Goal: Check status: Check status

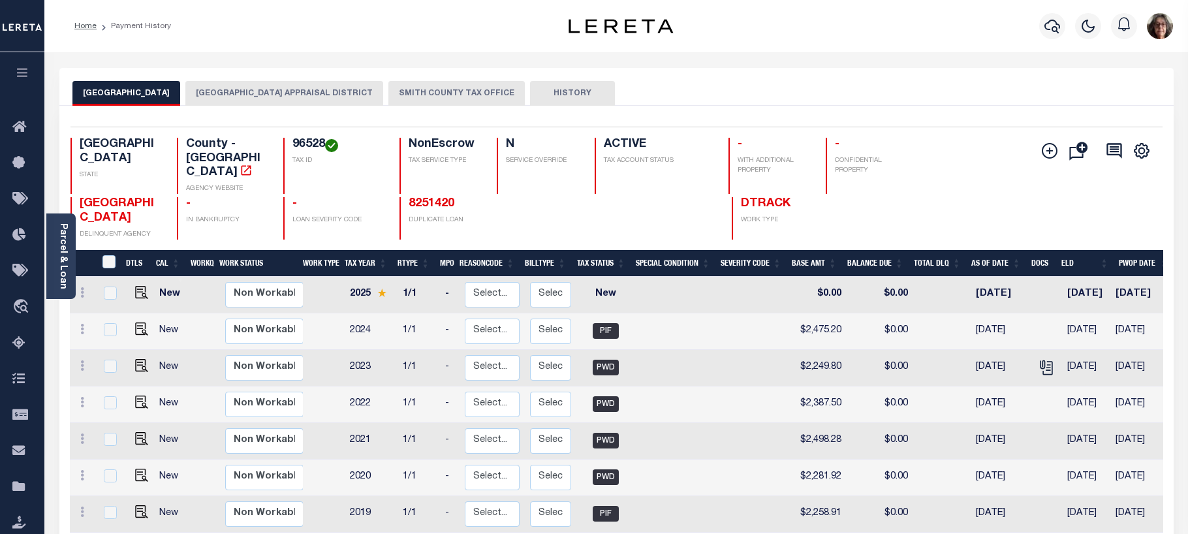
click at [242, 93] on button "CHEROKEE COUNTY APPRAISAL DISTRICT" at bounding box center [284, 93] width 198 height 25
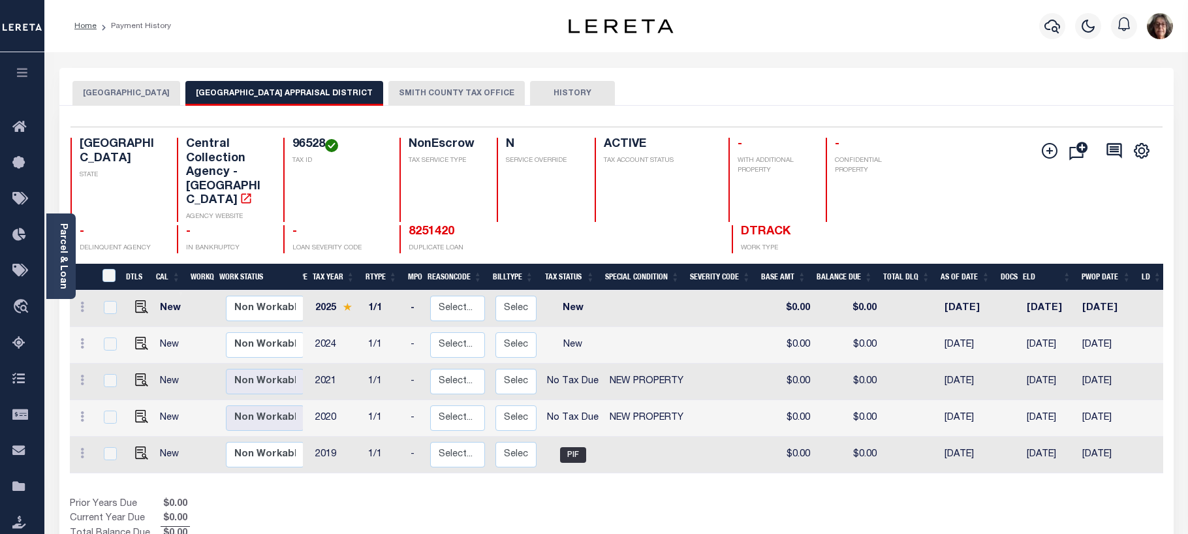
scroll to position [0, 52]
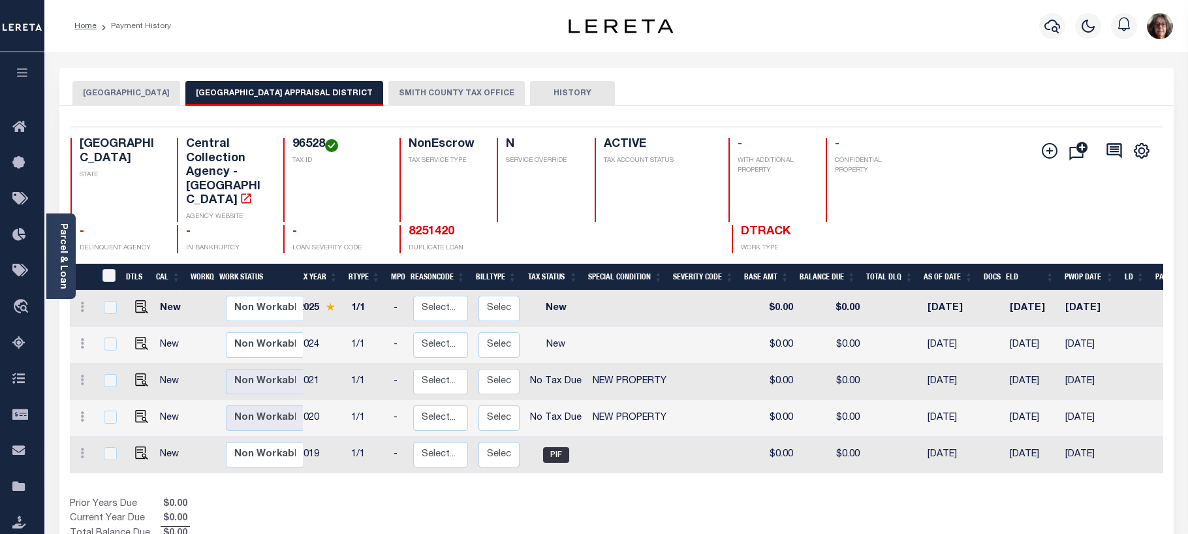
click at [397, 95] on button "SMITH COUNTY TAX OFFICE" at bounding box center [456, 93] width 136 height 25
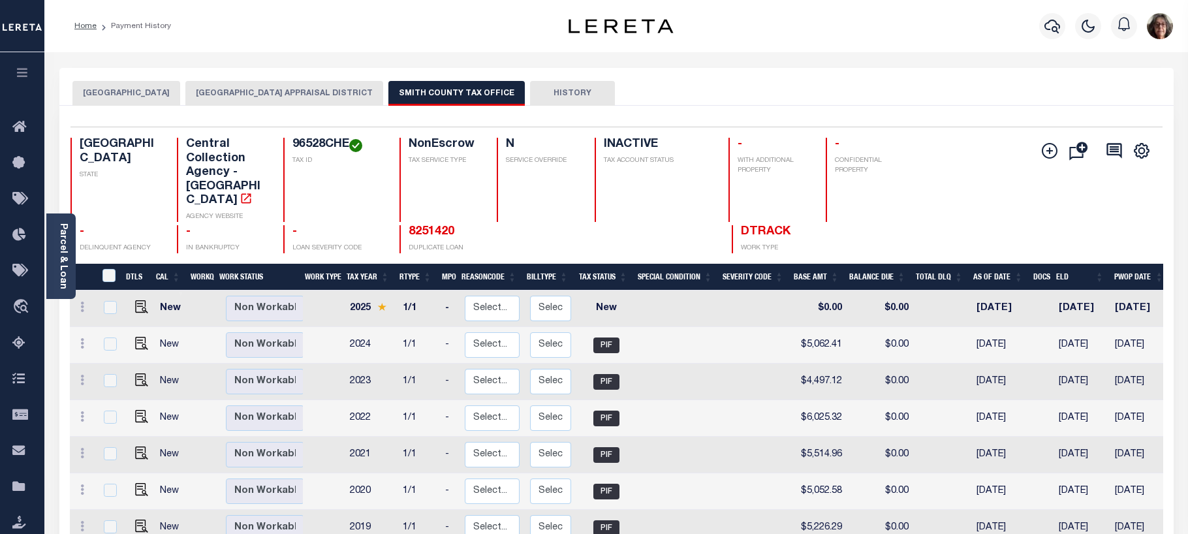
click at [266, 91] on button "CHEROKEE COUNTY APPRAISAL DISTRICT" at bounding box center [284, 93] width 198 height 25
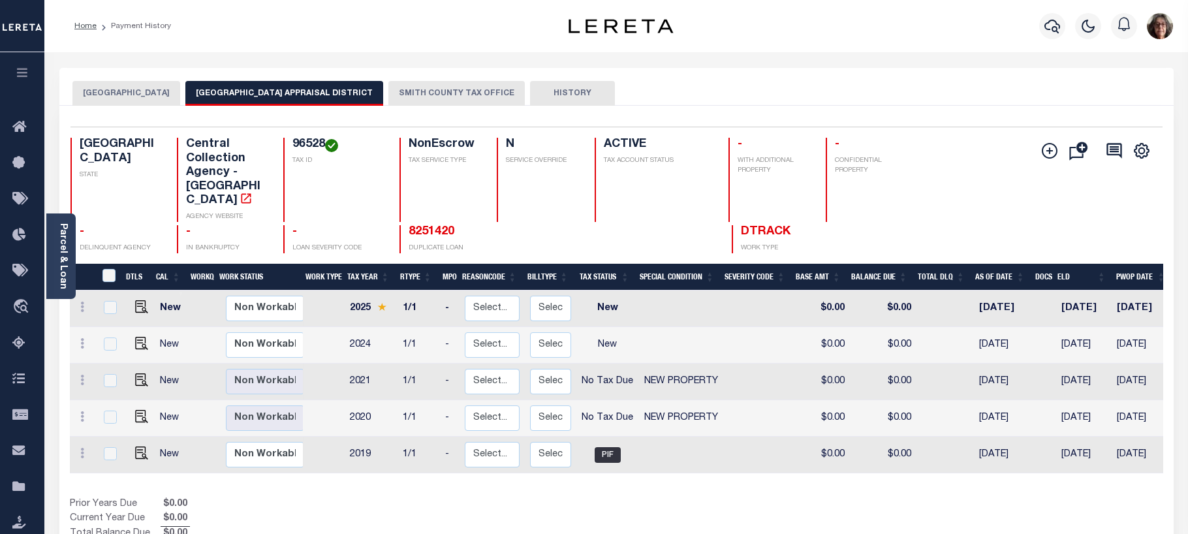
click at [133, 95] on button "CHEROKEE COUNTY" at bounding box center [126, 93] width 108 height 25
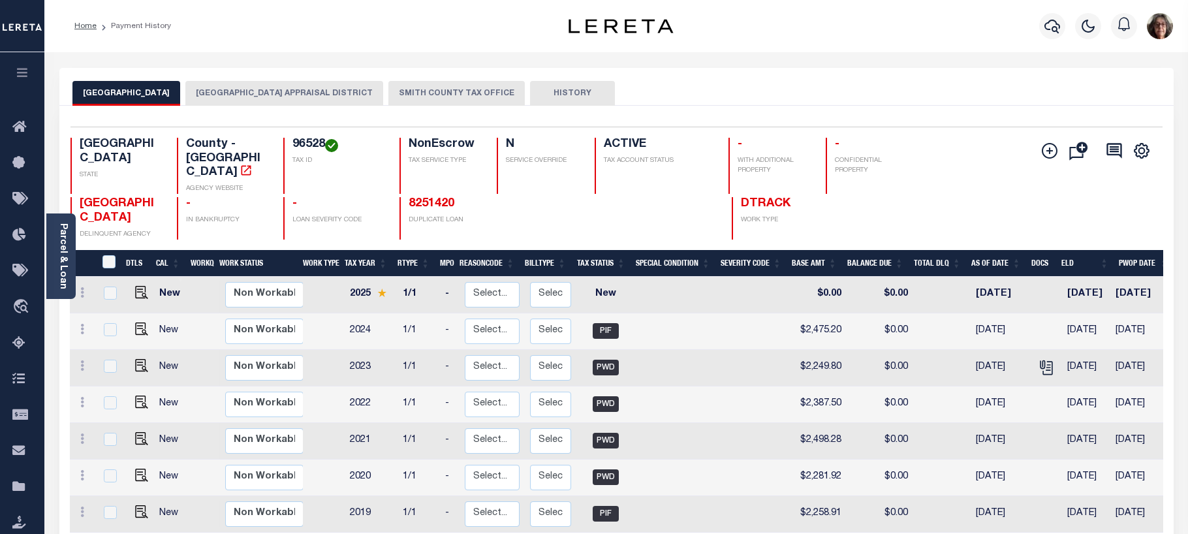
click at [270, 87] on button "CHEROKEE COUNTY APPRAISAL DISTRICT" at bounding box center [284, 93] width 198 height 25
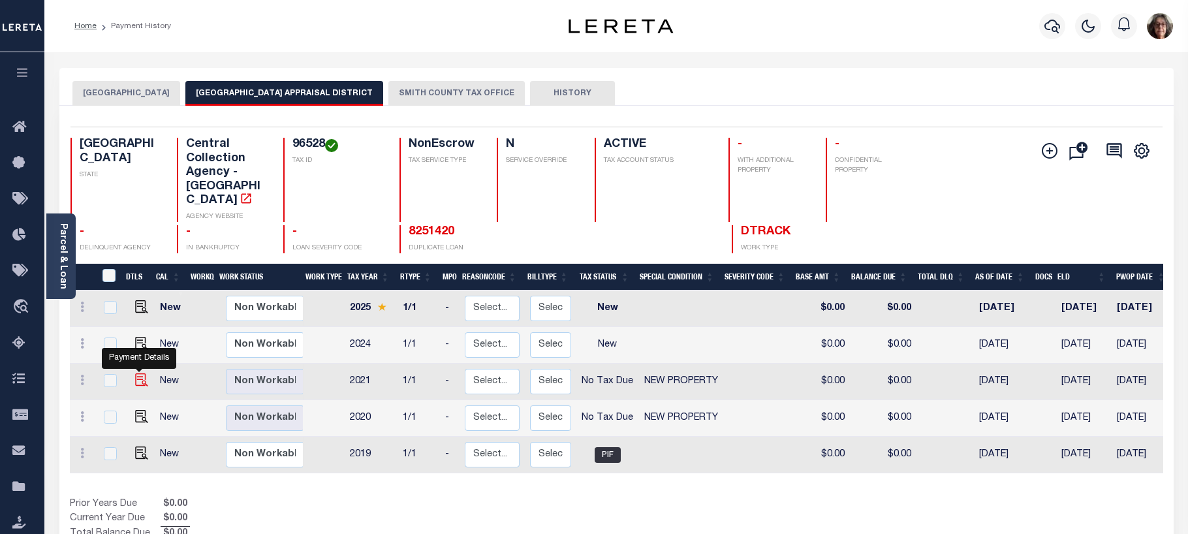
click at [142, 373] on img "" at bounding box center [141, 379] width 13 height 13
checkbox input "true"
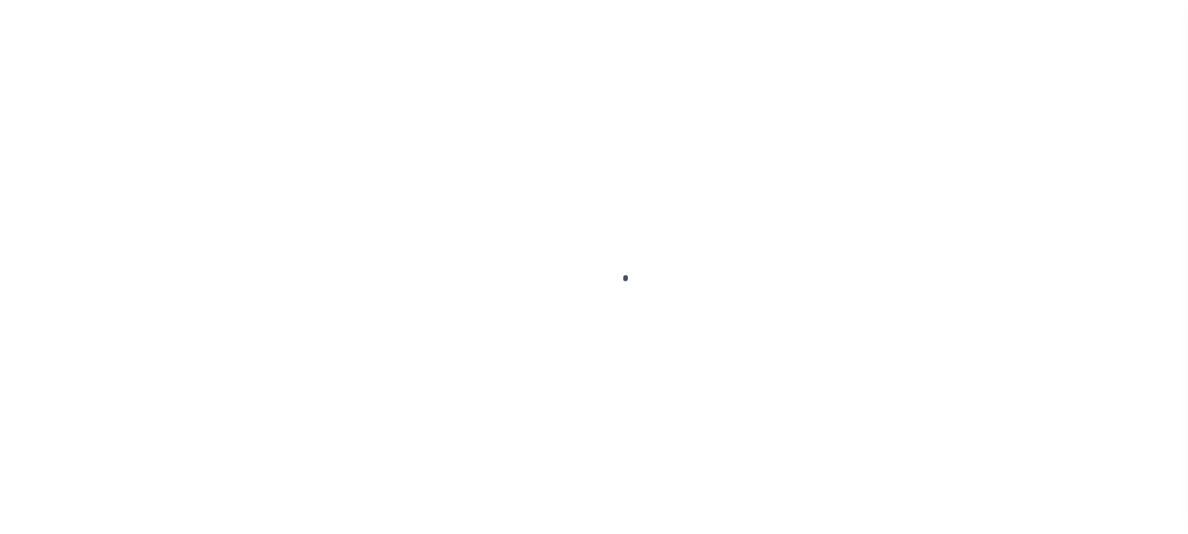
select select "NTX"
select select "7"
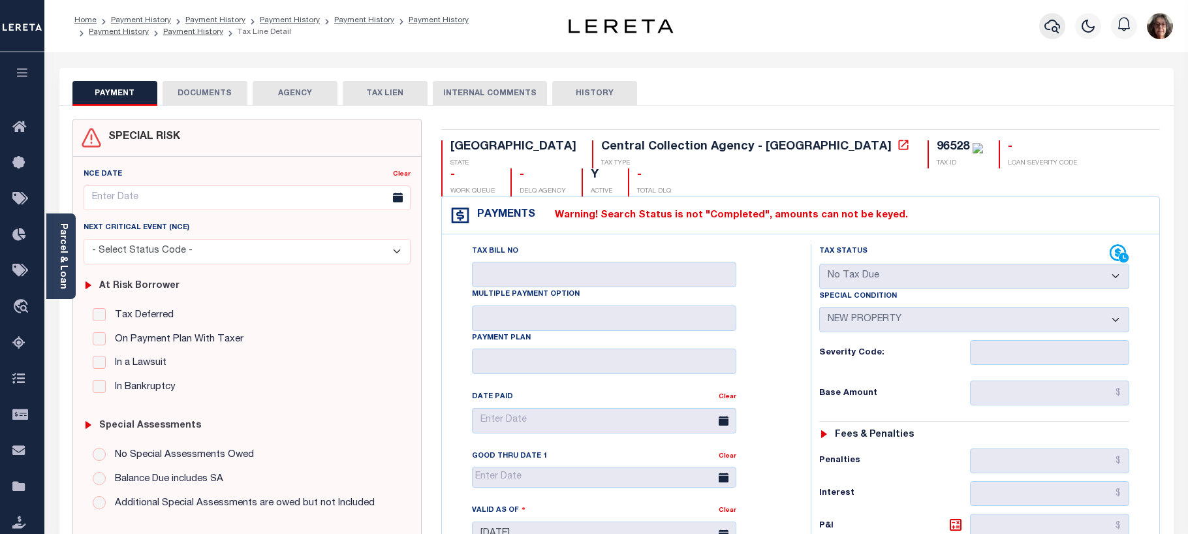
click at [1048, 32] on icon "button" at bounding box center [1052, 26] width 16 height 16
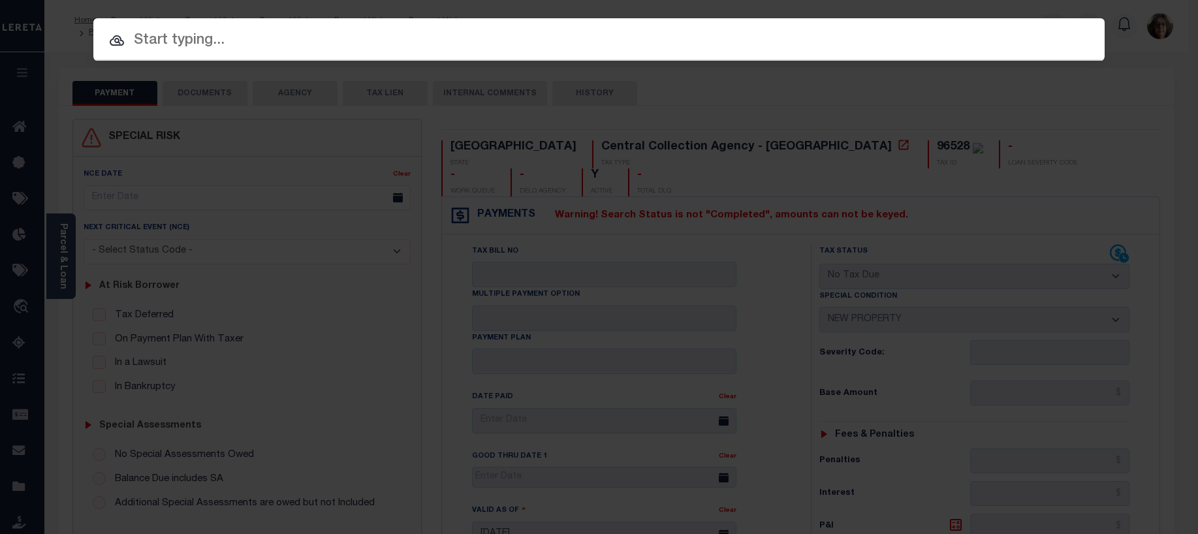
paste input "202258230"
type input "202258230"
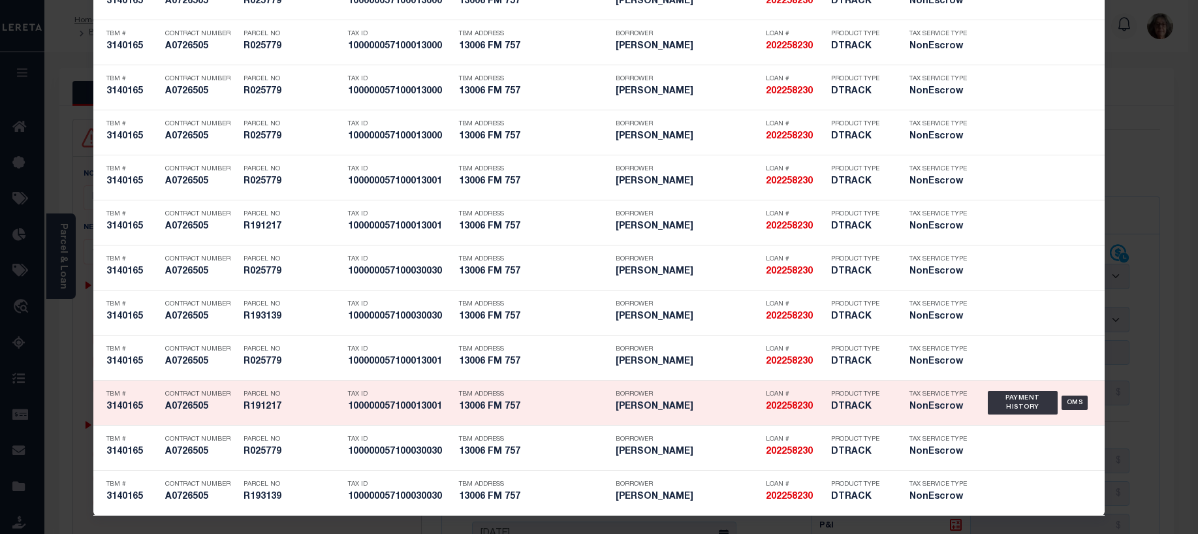
scroll to position [1058, 0]
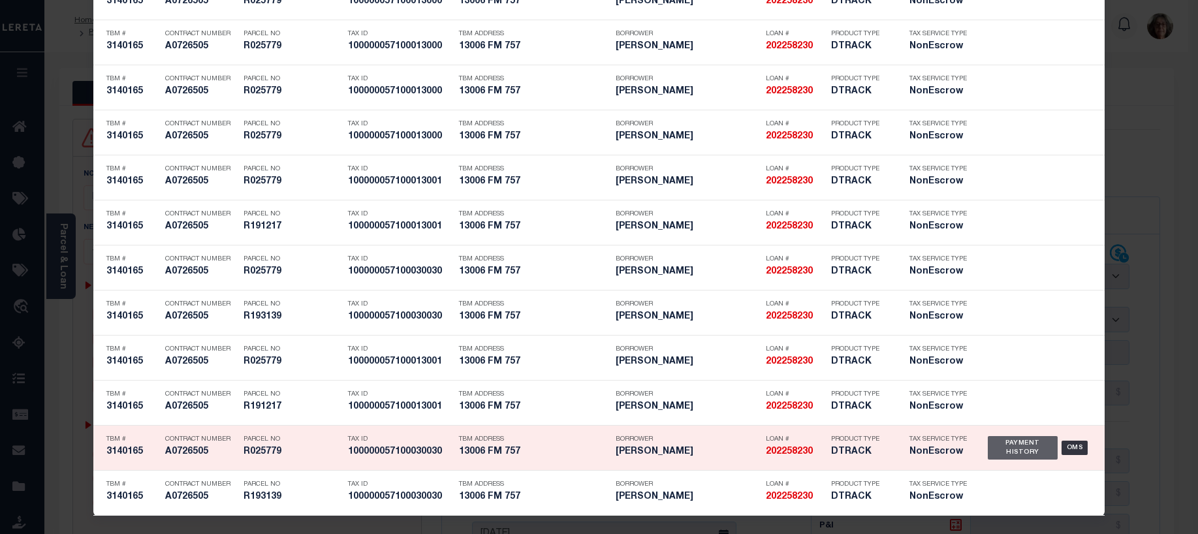
click at [1028, 450] on div "Payment History" at bounding box center [1023, 448] width 70 height 24
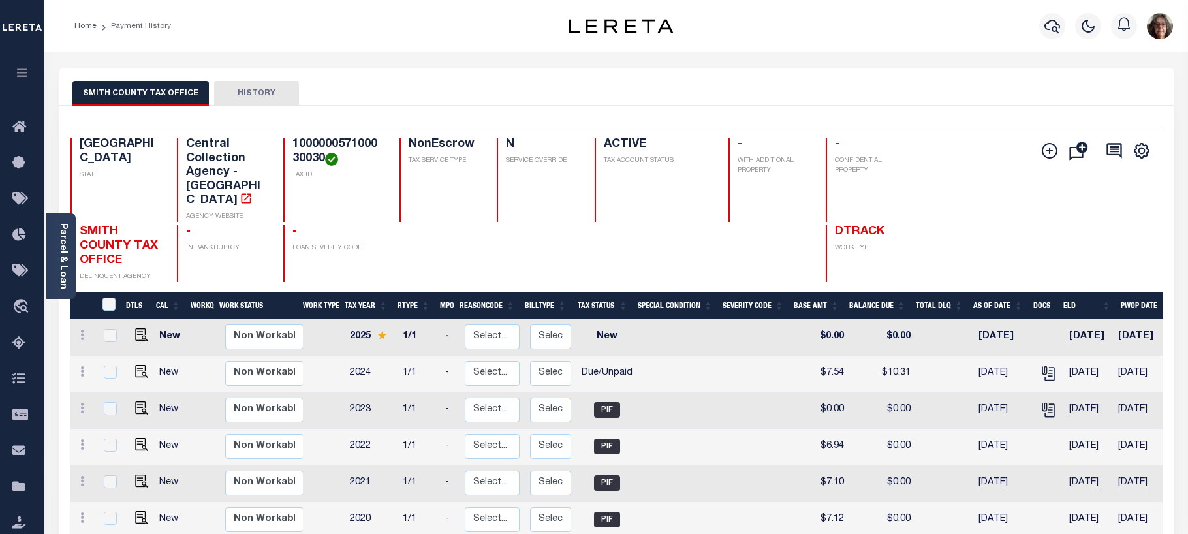
click at [88, 533] on html "Home Payment History Profile Sign out" at bounding box center [594, 409] width 1188 height 818
